Goal: Share content: Share content

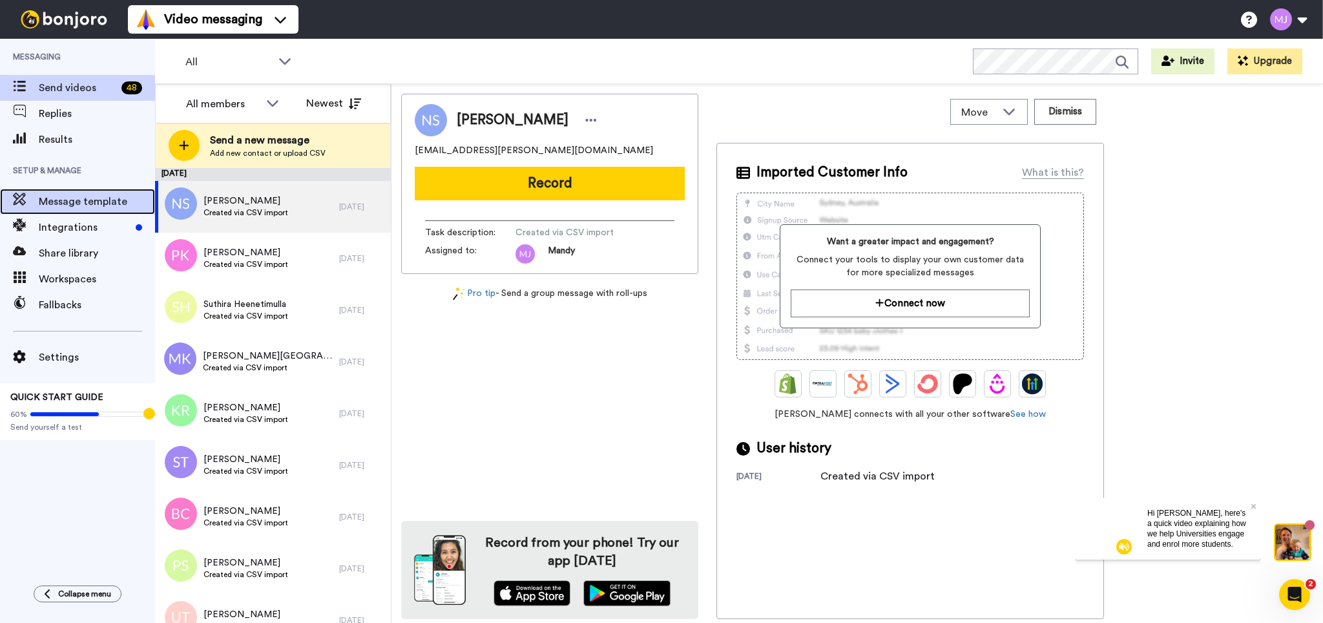
click at [58, 202] on span "Message template" at bounding box center [97, 202] width 116 height 16
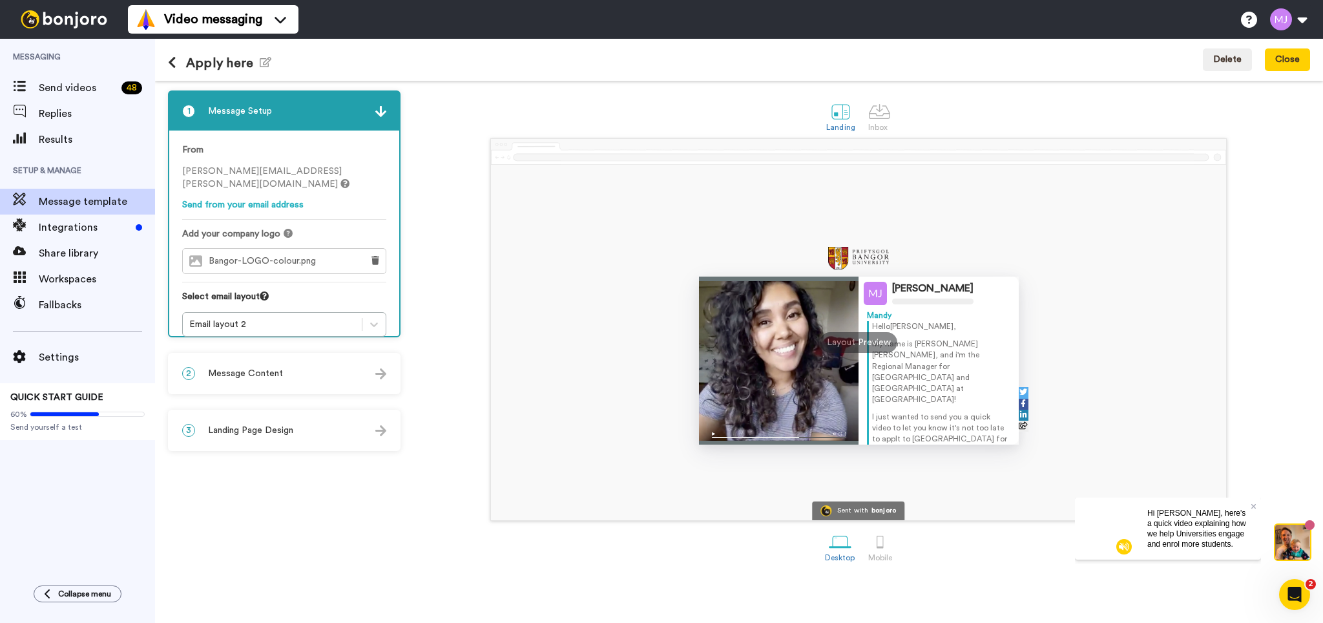
click at [808, 356] on div at bounding box center [779, 361] width 160 height 168
click at [302, 381] on div "2 Message Content" at bounding box center [284, 373] width 230 height 39
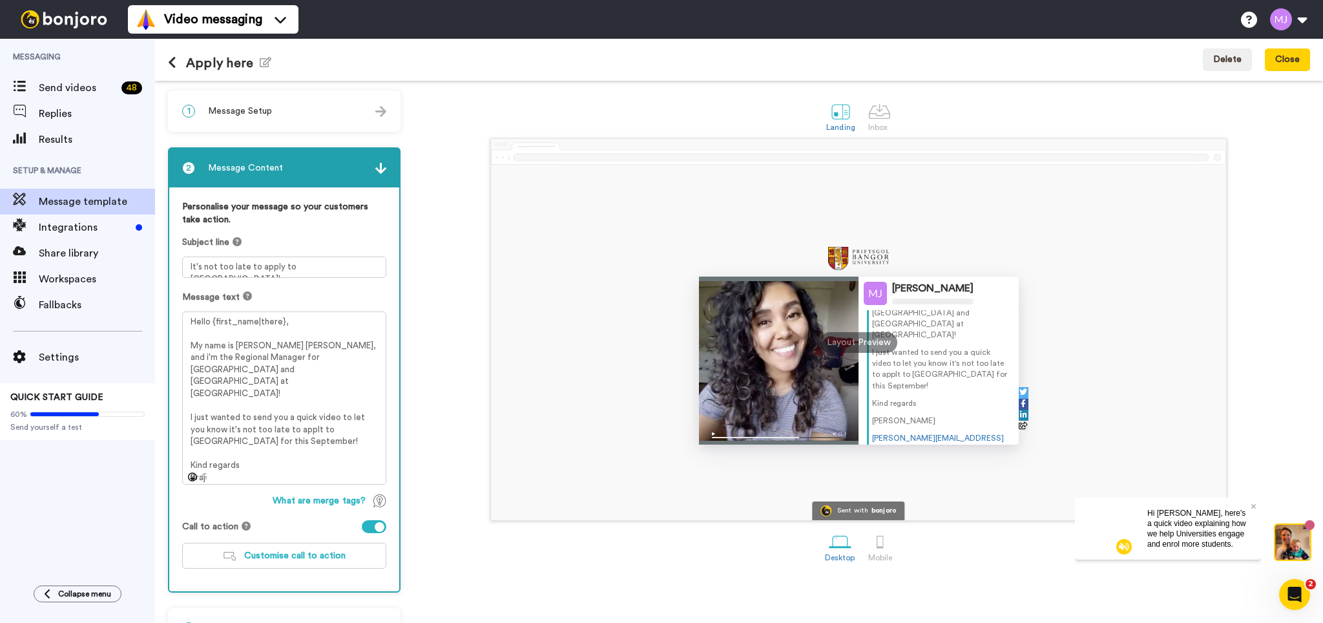
scroll to position [35, 0]
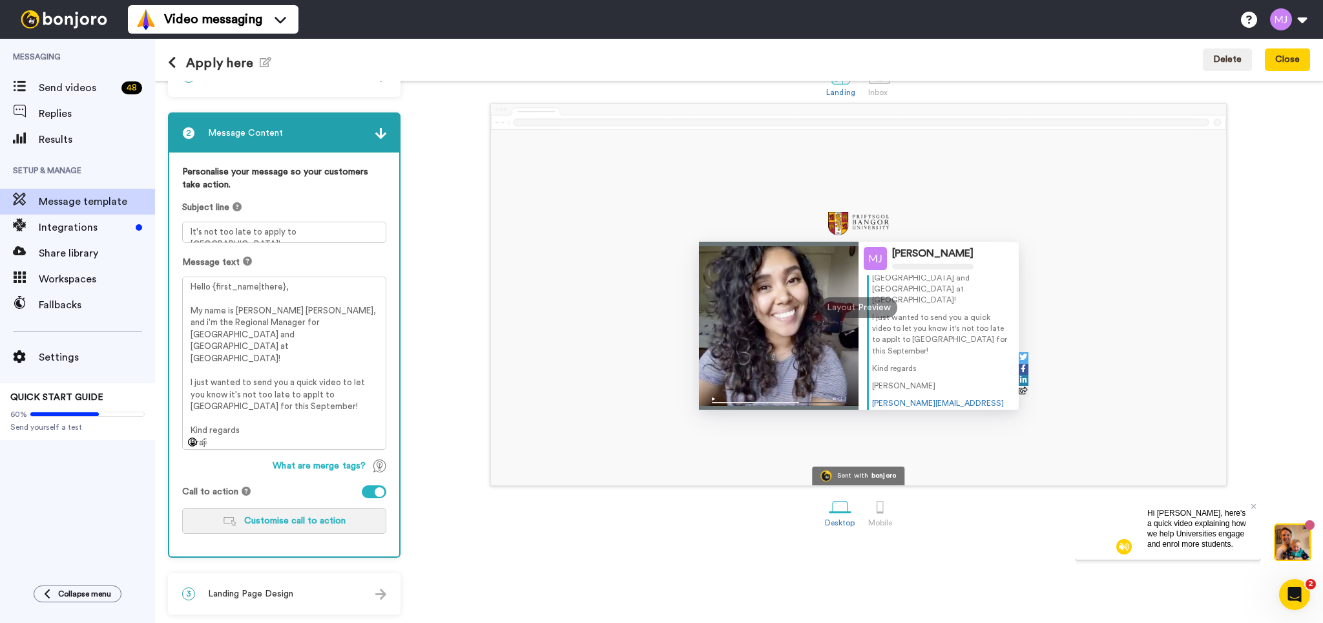
click at [306, 516] on span "Customise call to action" at bounding box center [294, 520] width 101 height 9
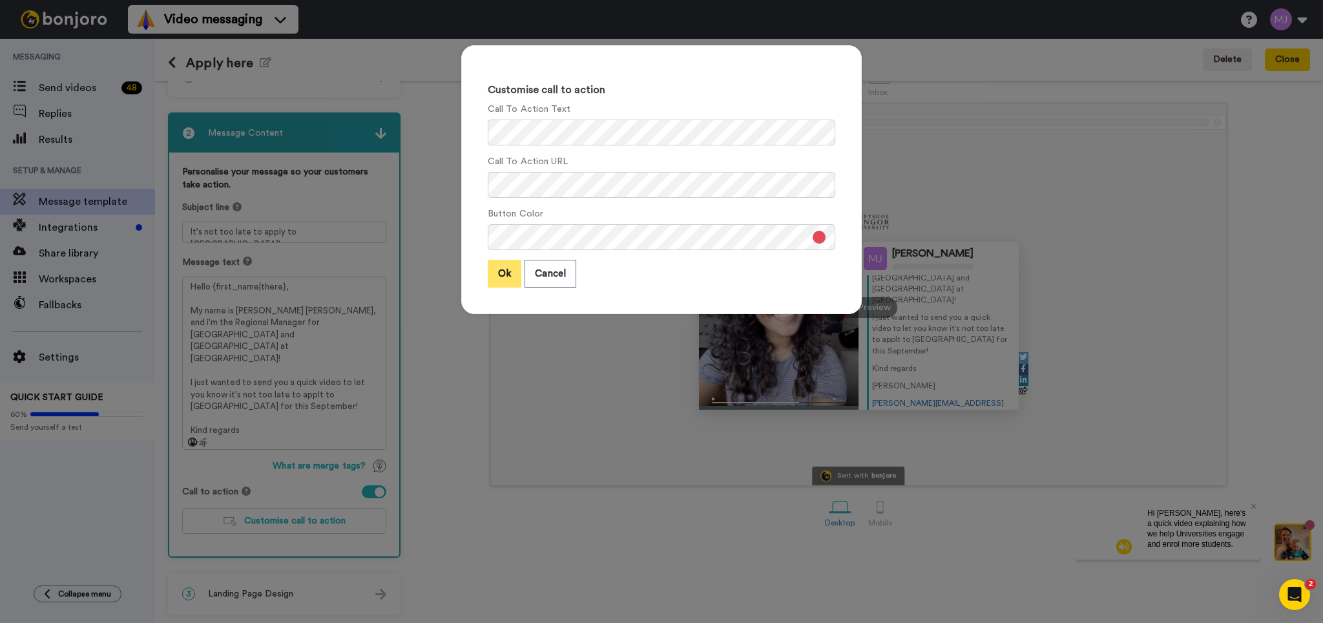
click at [505, 271] on button "Ok" at bounding box center [505, 274] width 34 height 28
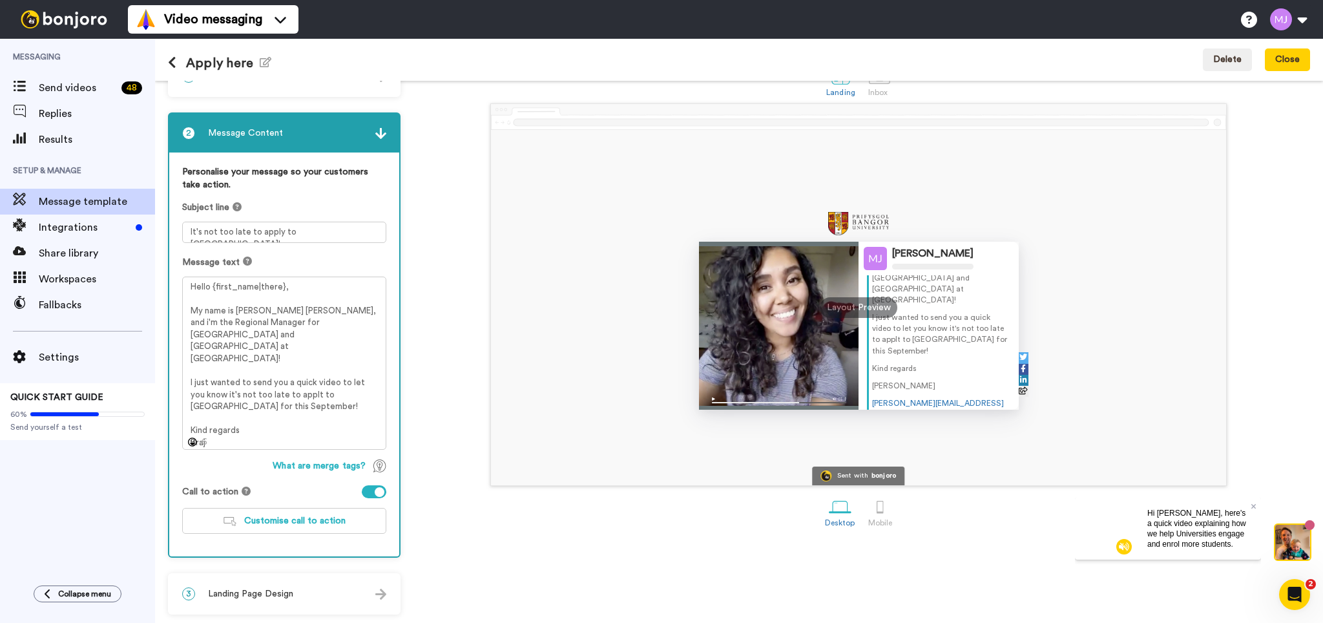
click at [306, 602] on div "3 Landing Page Design" at bounding box center [284, 593] width 230 height 39
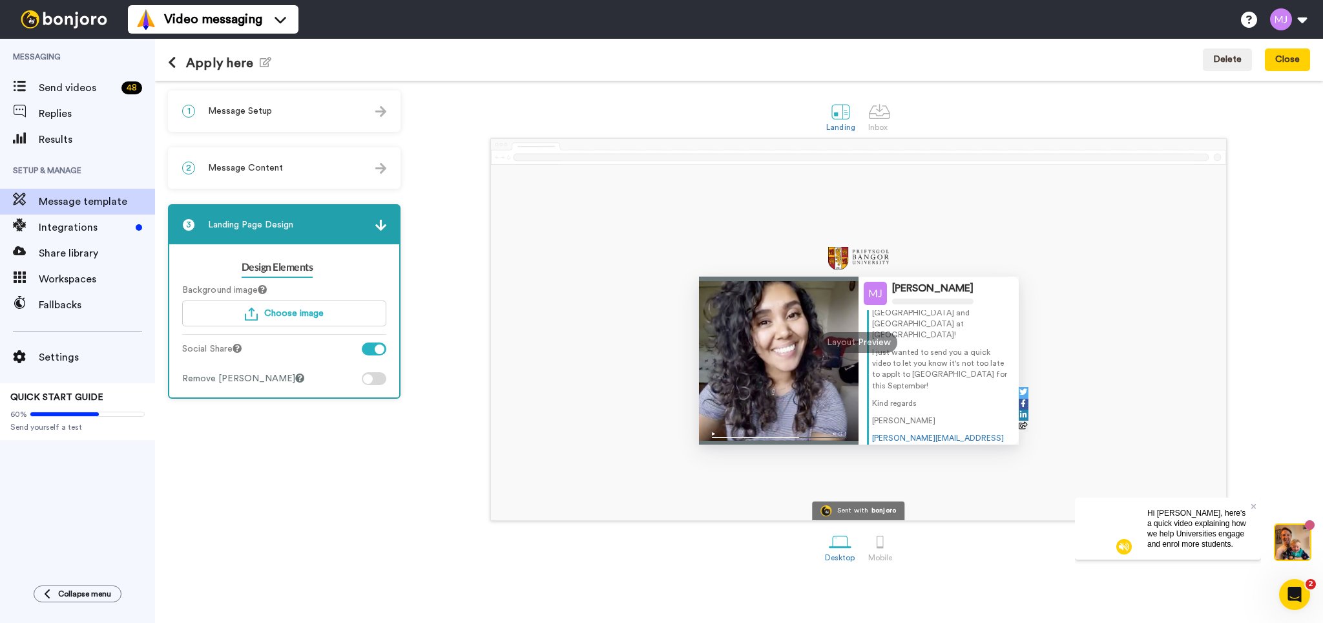
scroll to position [0, 0]
click at [422, 284] on div "Mandy Jones Mandy Hello Tom , My name is Braj Bhushan Jha, and i'm the Regional…" at bounding box center [858, 329] width 903 height 383
click at [263, 65] on icon "button" at bounding box center [266, 62] width 12 height 10
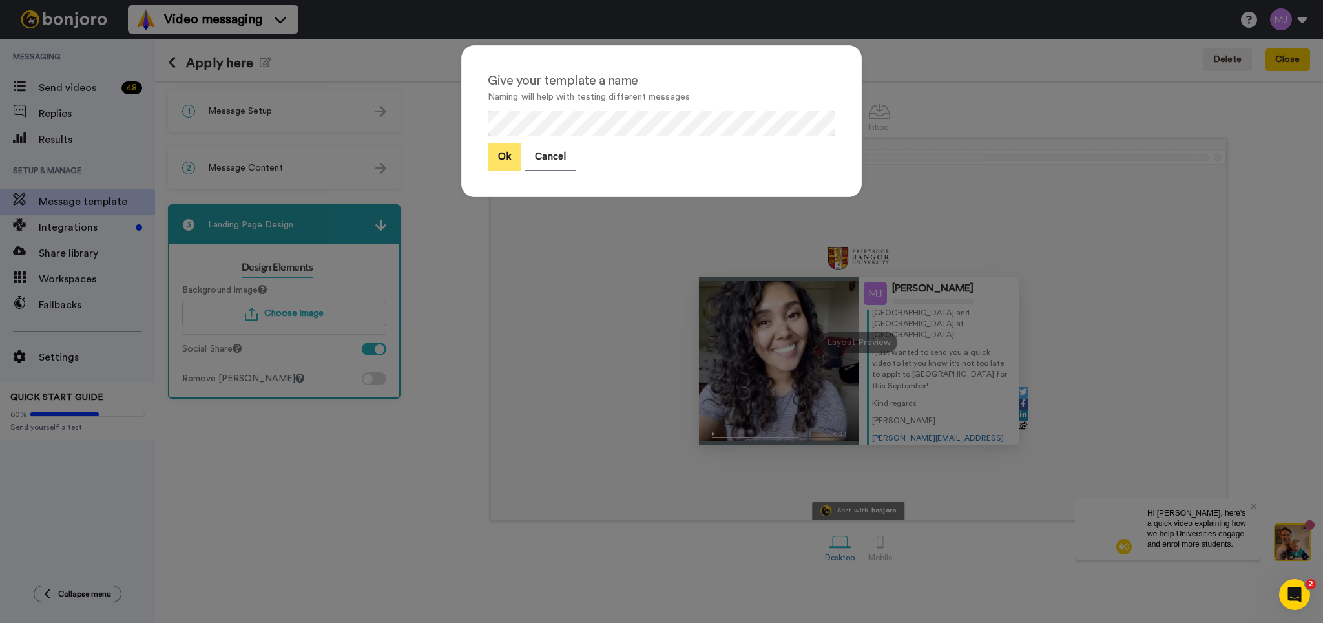
click at [509, 154] on button "Ok" at bounding box center [505, 157] width 34 height 28
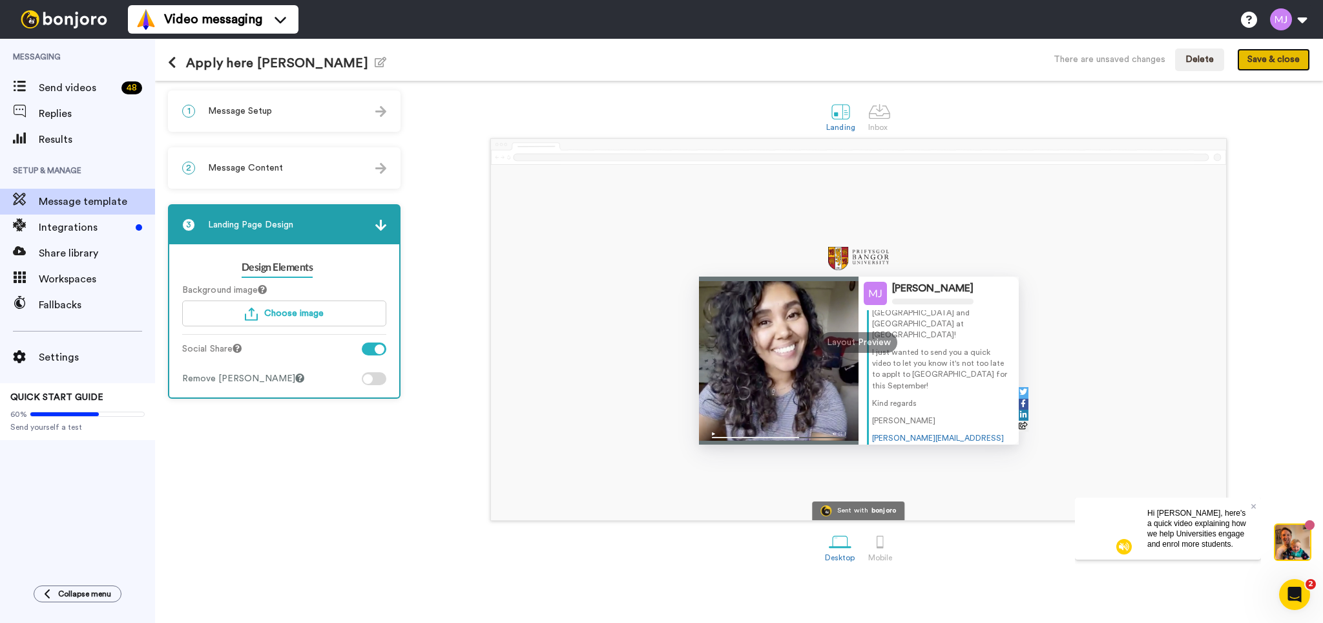
click at [1288, 71] on button "Save & close" at bounding box center [1274, 59] width 73 height 23
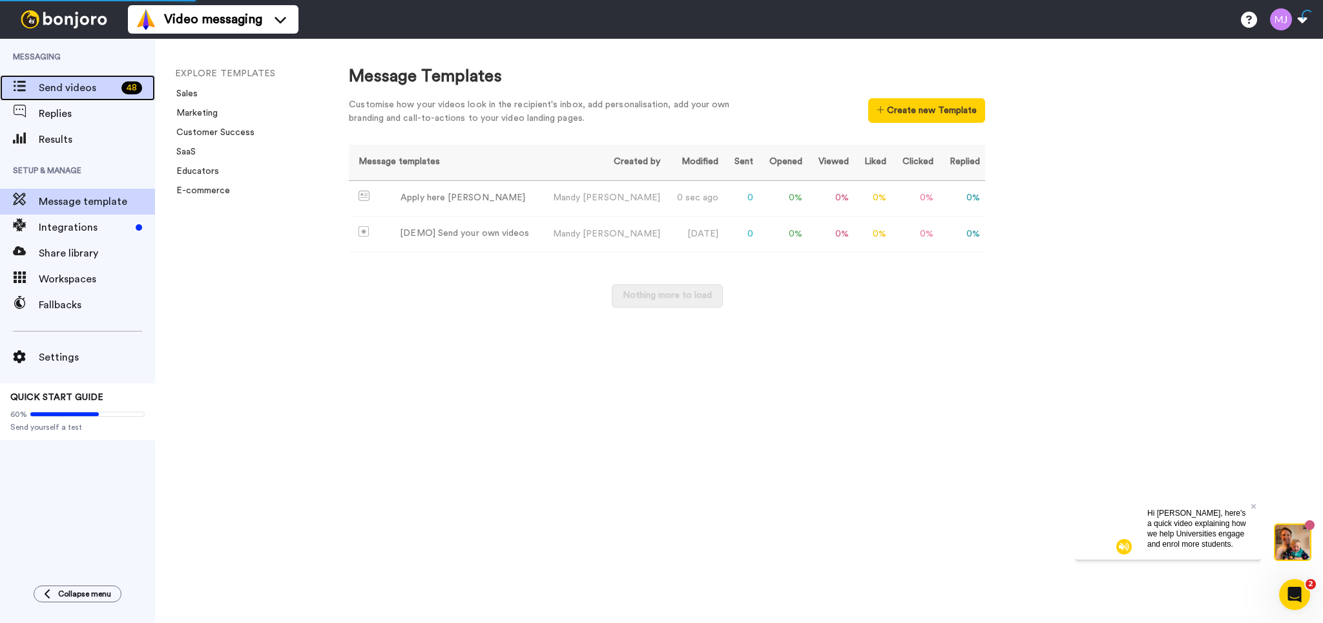
click at [59, 81] on span "Send videos" at bounding box center [78, 88] width 78 height 16
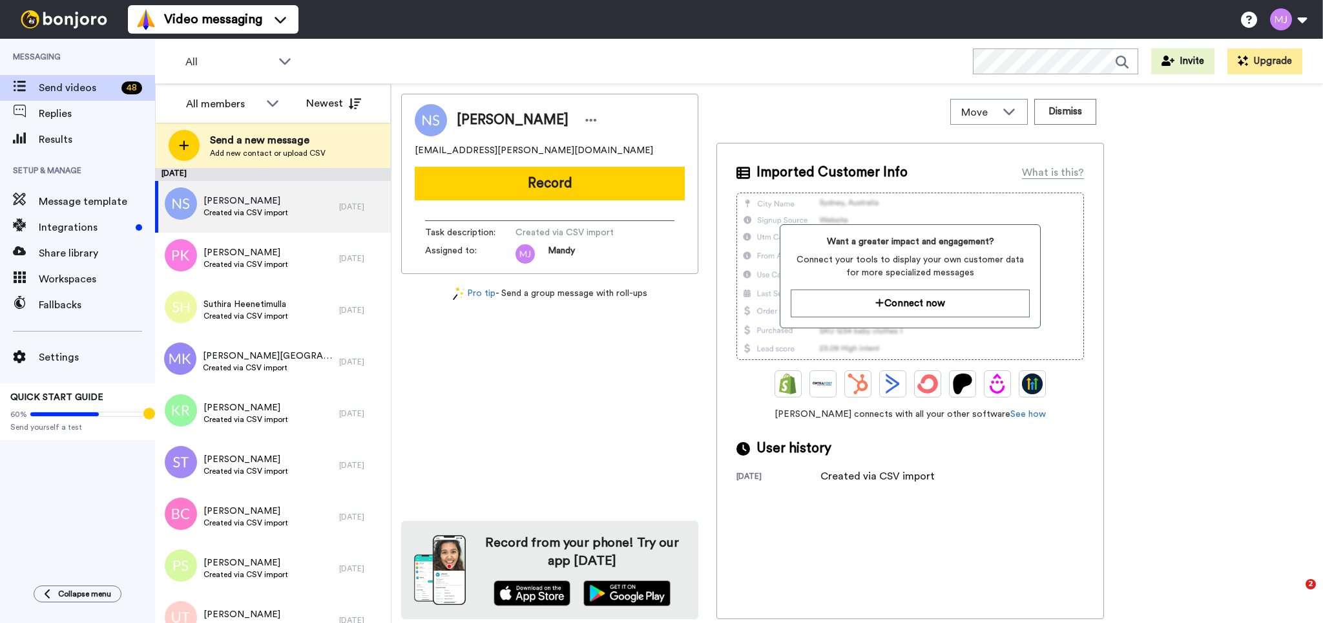
click at [560, 184] on button "Record" at bounding box center [550, 184] width 270 height 34
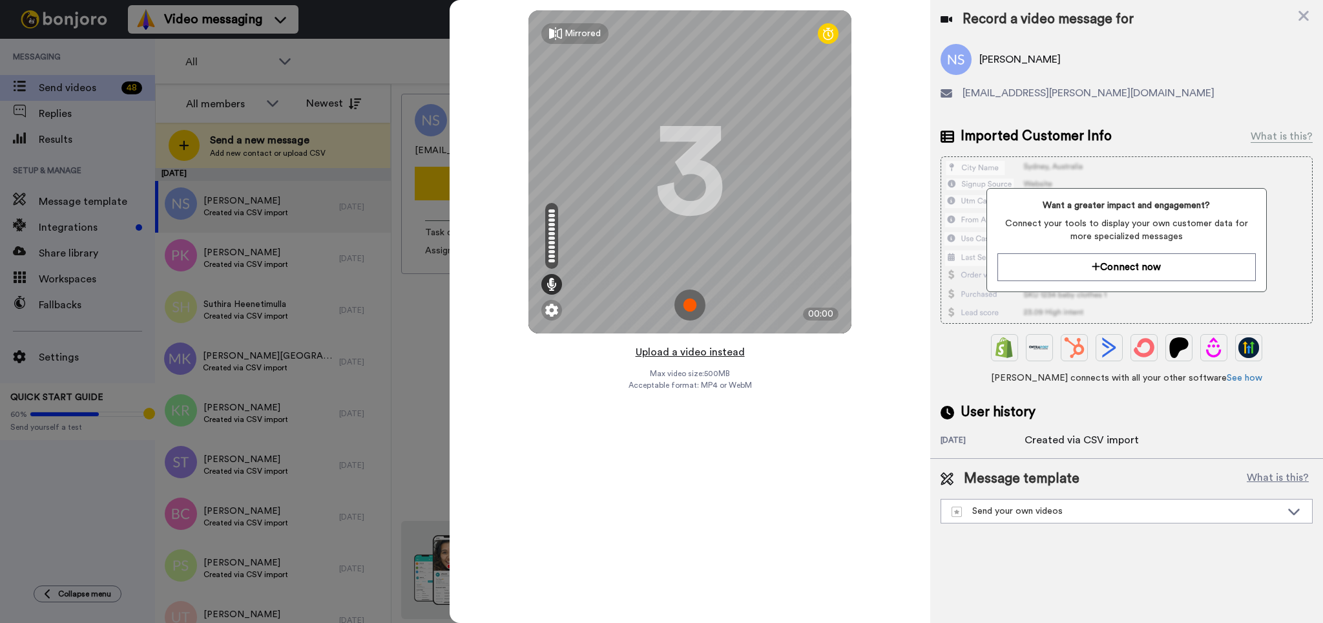
click at [681, 350] on button "Upload a video instead" at bounding box center [690, 352] width 117 height 17
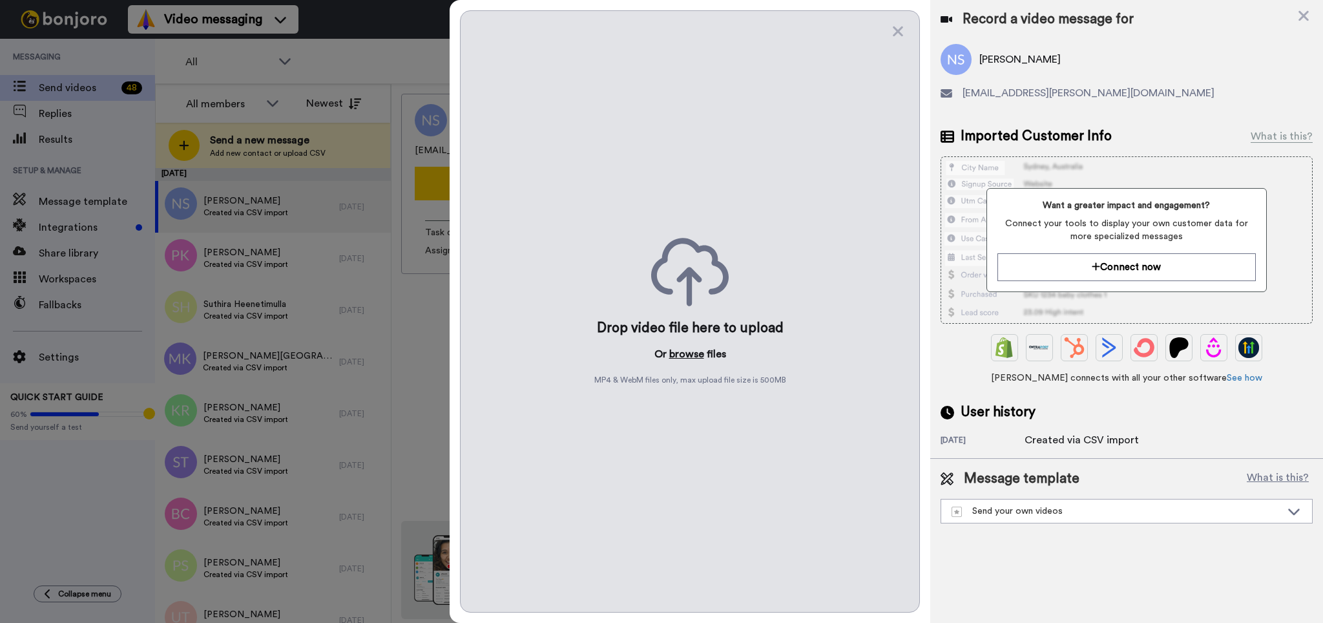
click at [690, 355] on button "browse" at bounding box center [686, 354] width 35 height 16
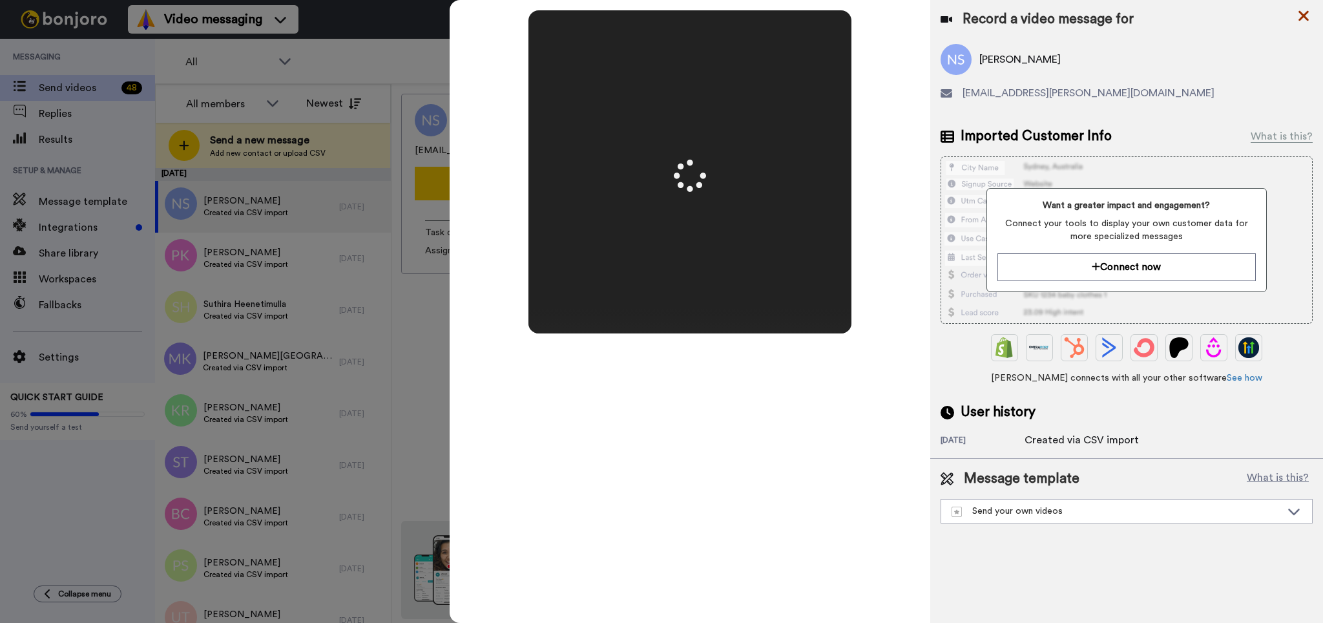
click at [1300, 17] on icon at bounding box center [1304, 16] width 13 height 16
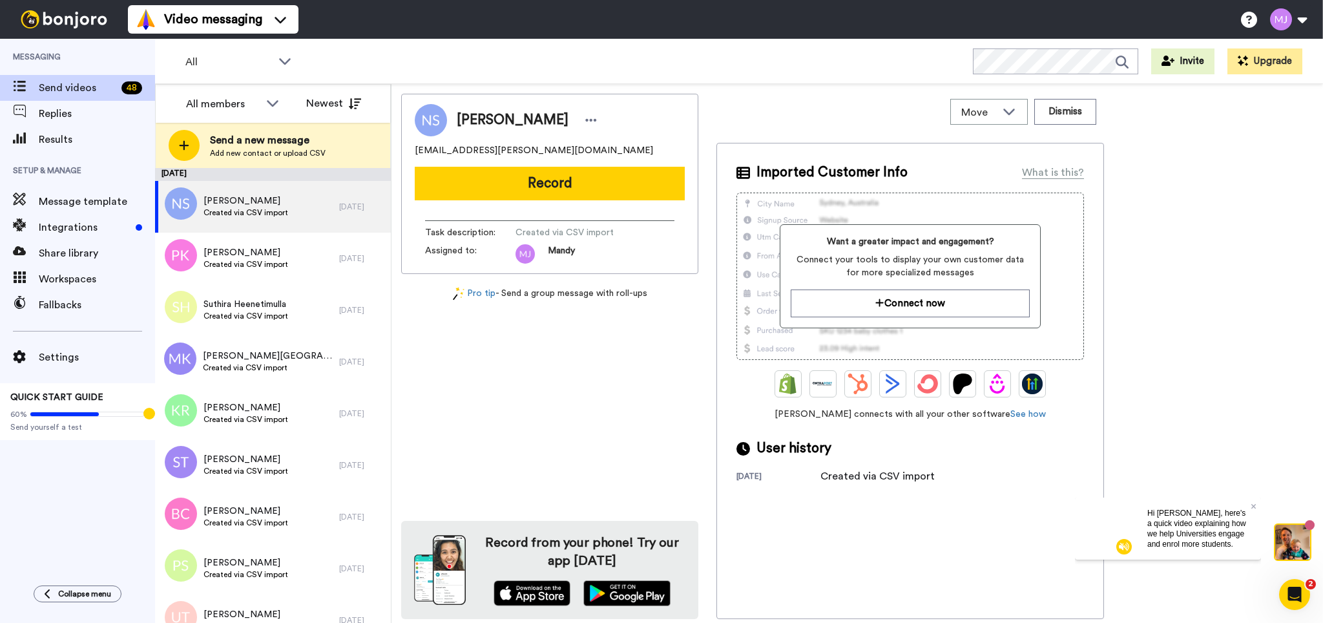
click at [567, 184] on button "Record" at bounding box center [550, 184] width 270 height 34
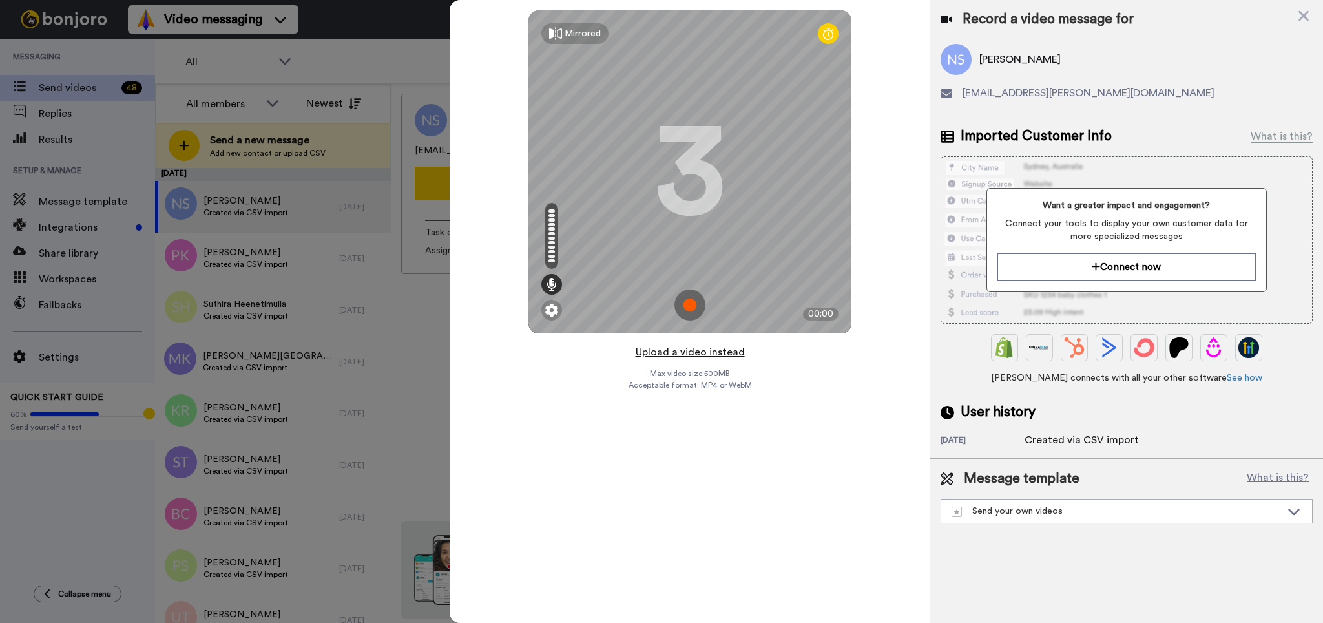
click at [689, 348] on button "Upload a video instead" at bounding box center [690, 352] width 117 height 17
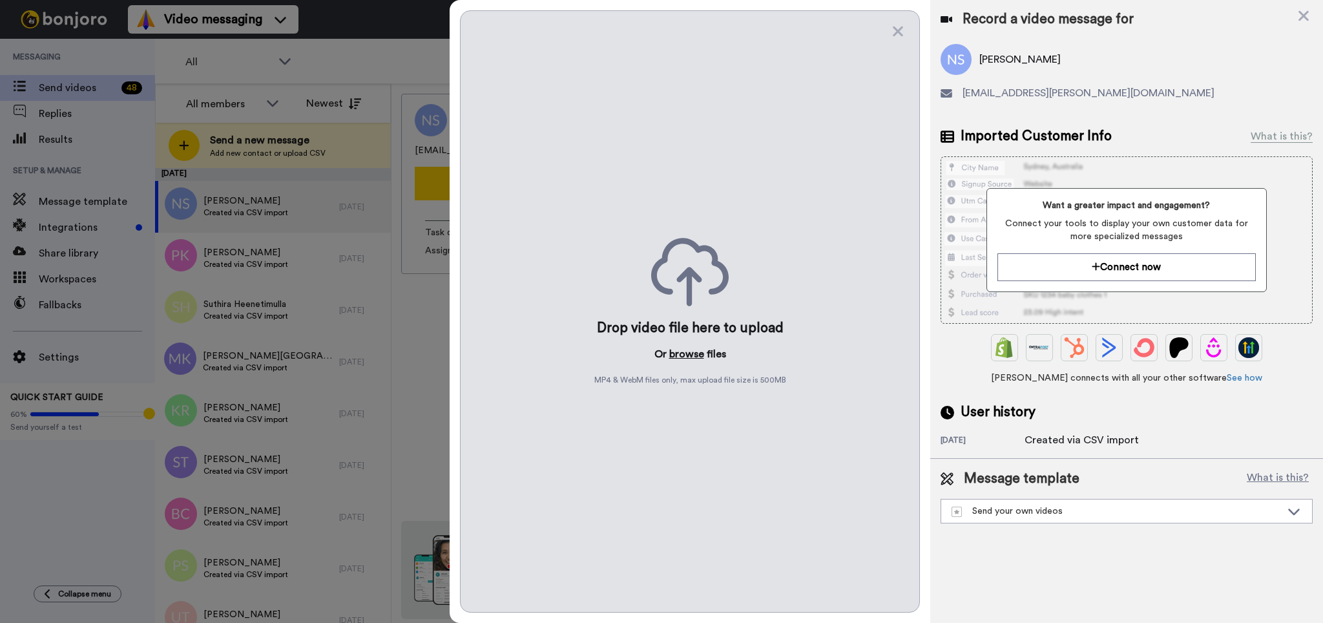
click at [692, 355] on button "browse" at bounding box center [686, 354] width 35 height 16
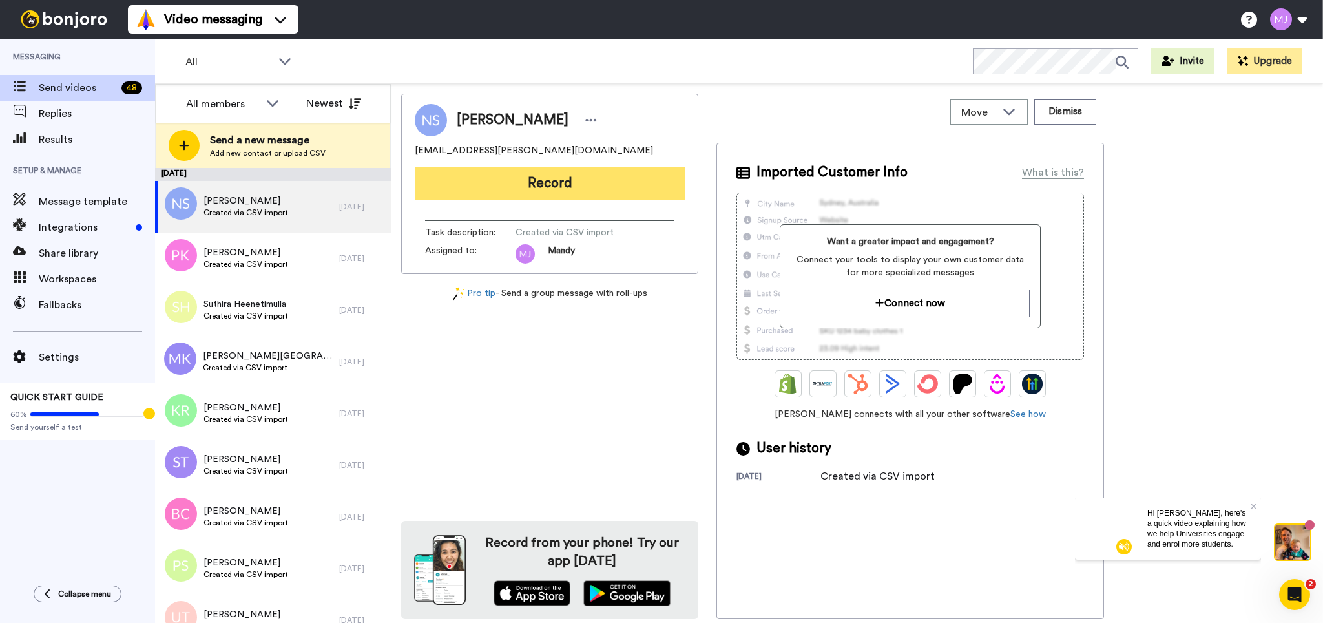
click at [534, 182] on button "Record" at bounding box center [550, 184] width 270 height 34
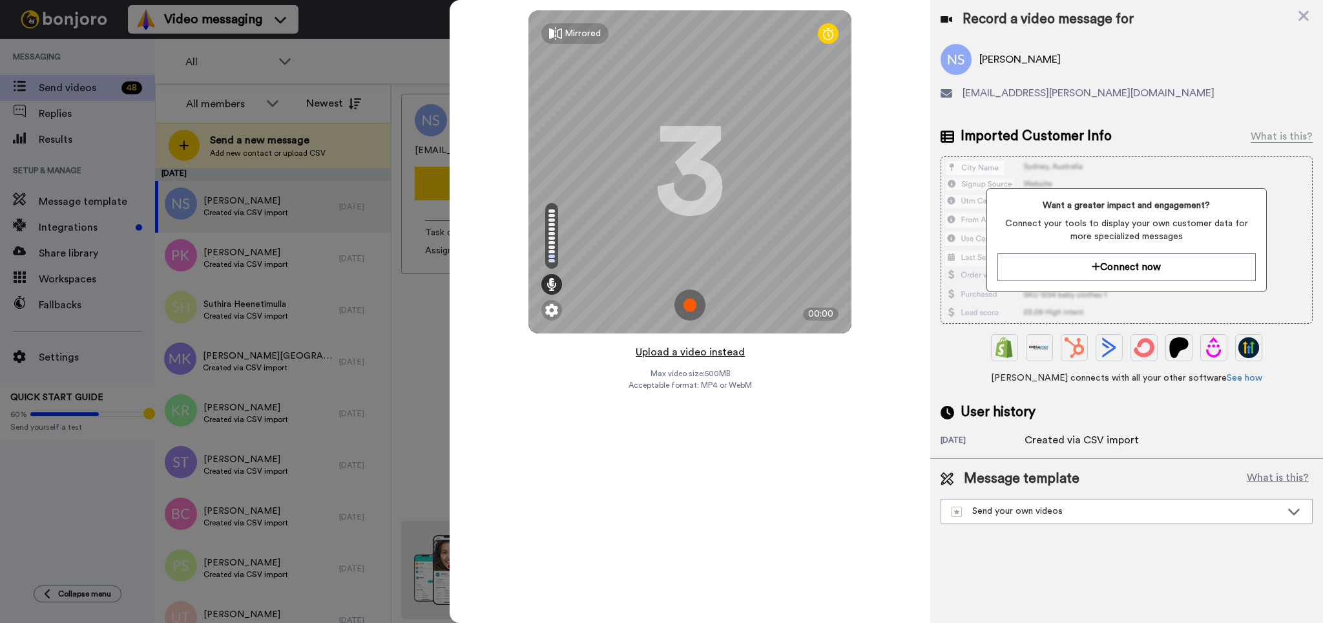
click at [679, 354] on button "Upload a video instead" at bounding box center [690, 352] width 117 height 17
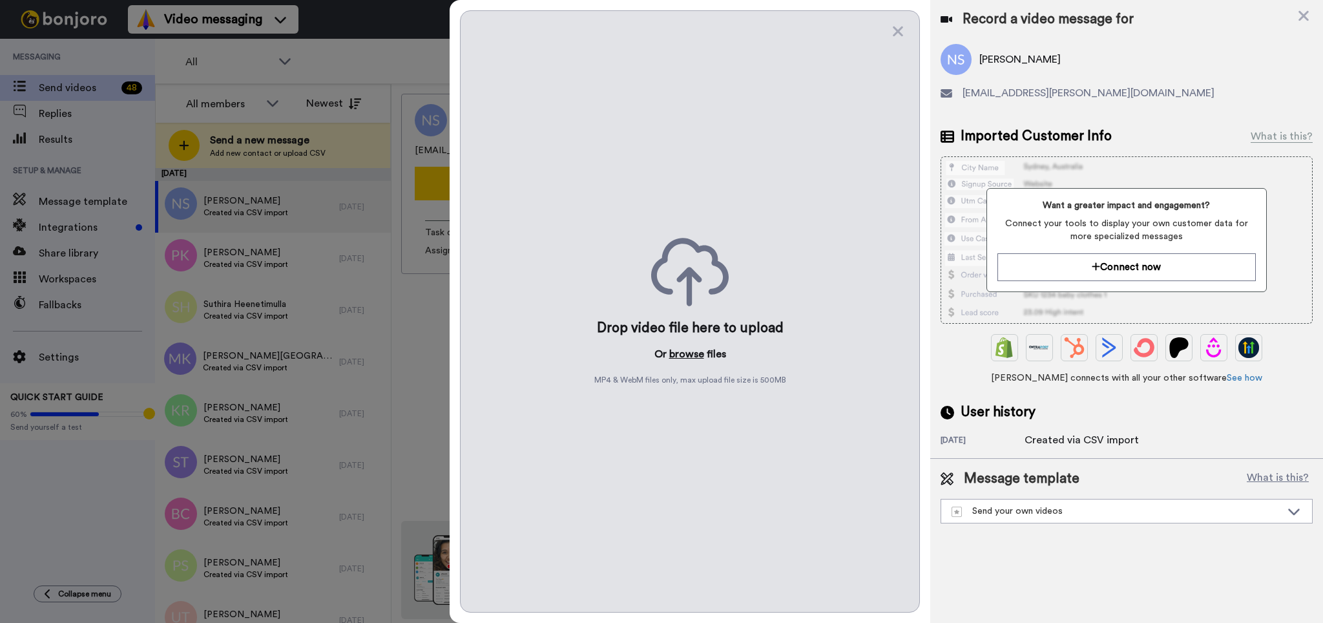
click at [683, 353] on button "browse" at bounding box center [686, 354] width 35 height 16
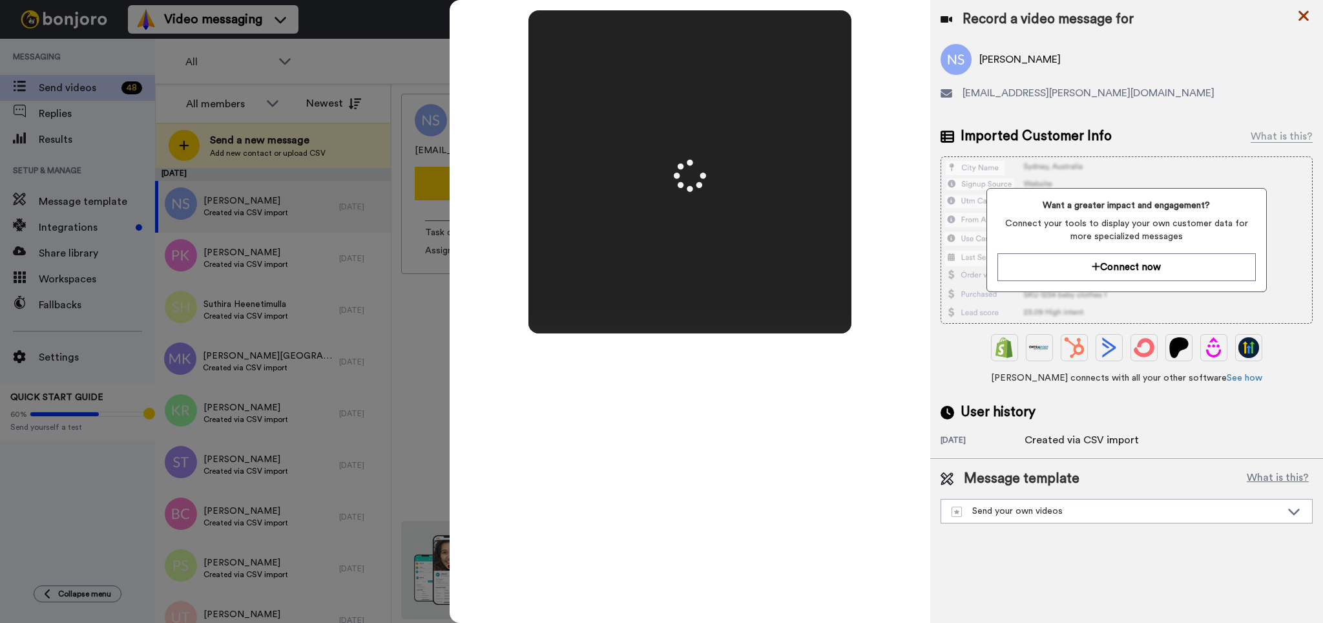
click at [1302, 20] on icon at bounding box center [1304, 16] width 13 height 16
